Goal: Task Accomplishment & Management: Use online tool/utility

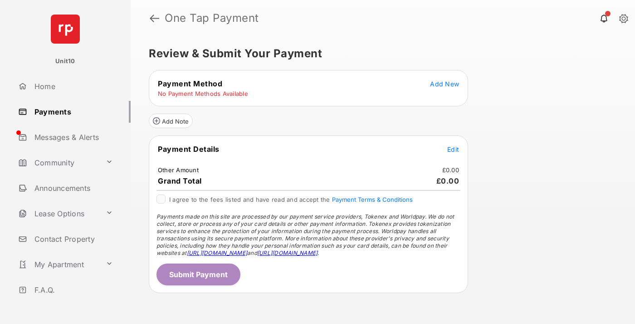
click at [445, 83] on span "Add New" at bounding box center [444, 84] width 29 height 8
